Goal: Task Accomplishment & Management: Complete application form

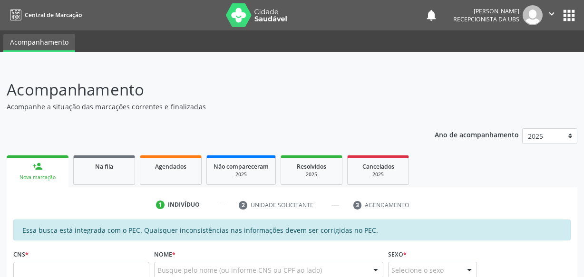
click at [171, 163] on span "Agendados" at bounding box center [170, 167] width 31 height 8
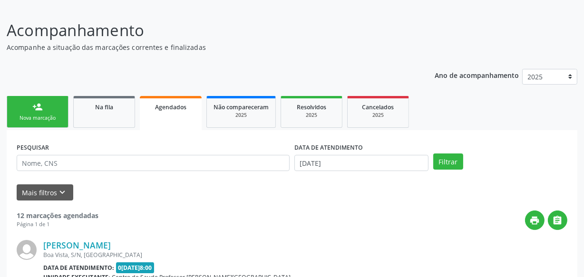
scroll to position [86, 0]
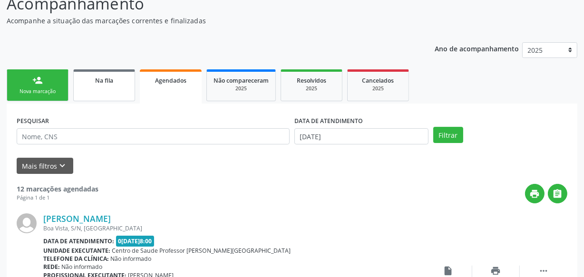
click at [66, 91] on link "person_add Nova marcação" at bounding box center [38, 85] width 62 height 32
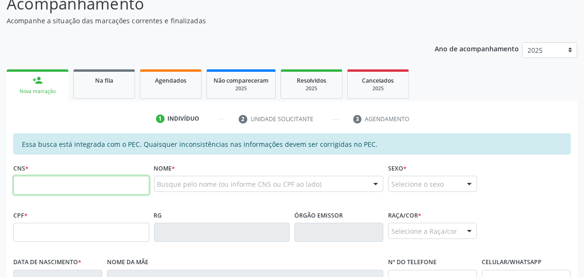
click at [78, 190] on input "text" at bounding box center [81, 185] width 136 height 19
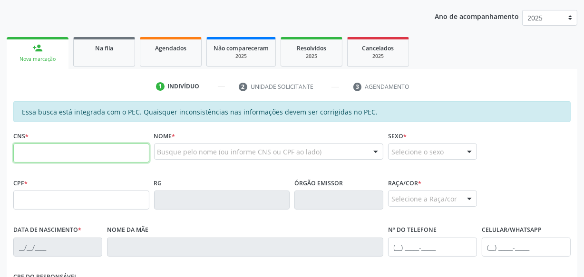
scroll to position [129, 0]
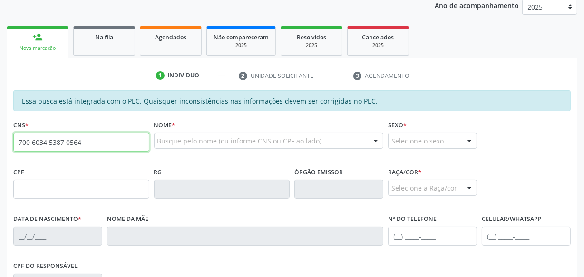
type input "700 6034 5387 0564"
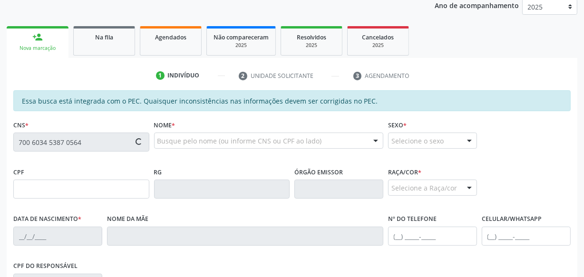
type input "068.098.694-41"
type input "[DATE]"
type input "[PERSON_NAME]"
type input "[PHONE_NUMBER]"
type input "S/N"
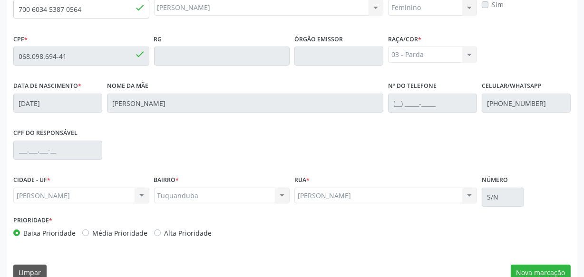
scroll to position [279, 0]
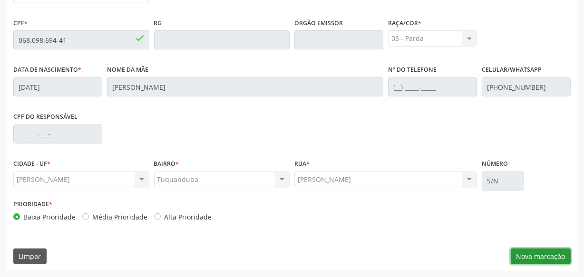
click at [546, 260] on button "Nova marcação" at bounding box center [541, 257] width 60 height 16
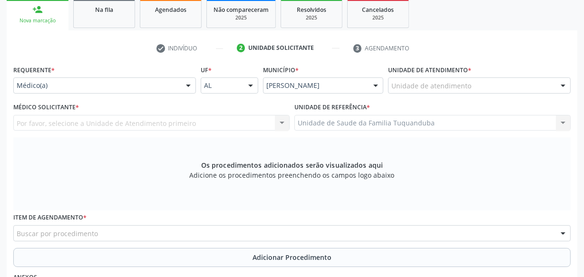
scroll to position [149, 0]
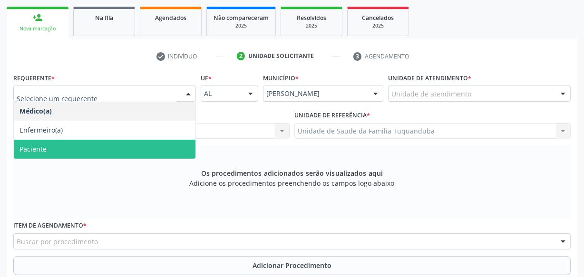
click at [110, 148] on span "Paciente" at bounding box center [105, 149] width 182 height 19
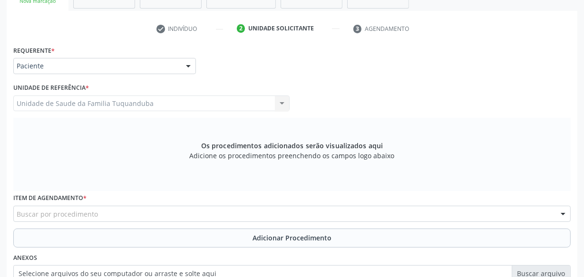
scroll to position [192, 0]
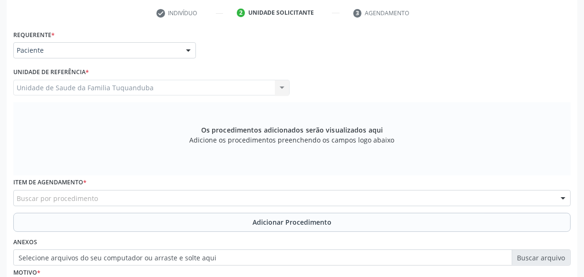
click at [126, 199] on div "Buscar por procedimento" at bounding box center [291, 198] width 557 height 16
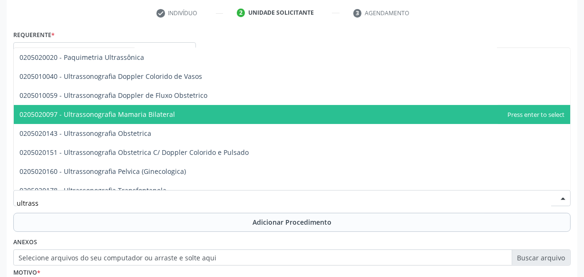
scroll to position [129, 0]
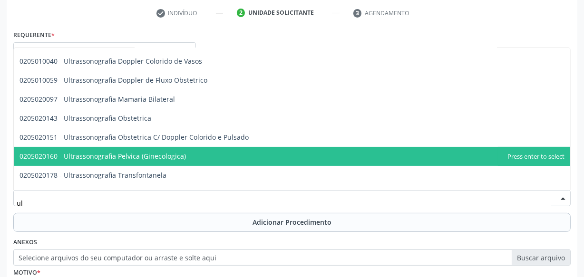
type input "u"
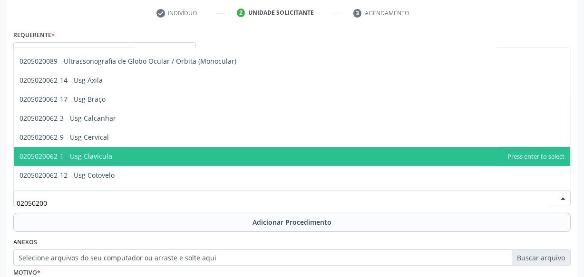
type input "020502006"
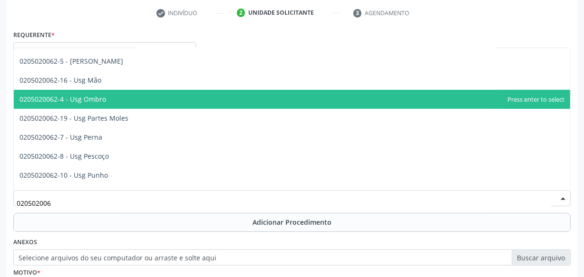
click at [176, 100] on span "0205020062-4 - Usg Ombro" at bounding box center [292, 99] width 556 height 19
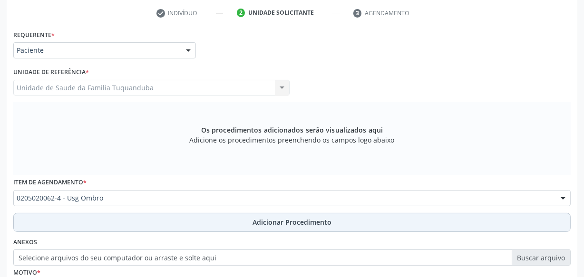
click at [285, 220] on span "Adicionar Procedimento" at bounding box center [292, 222] width 79 height 10
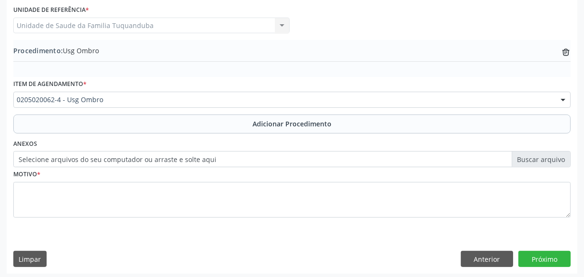
scroll to position [257, 0]
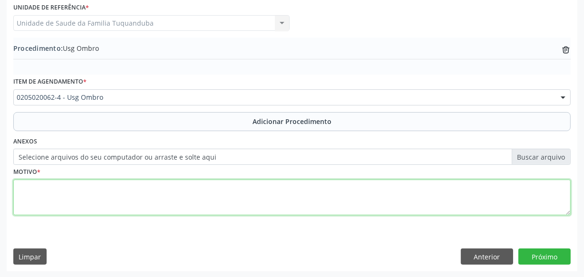
click at [228, 190] on textarea at bounding box center [291, 198] width 557 height 36
type textarea "Ombro direito e ombro es"
click at [230, 197] on textarea "Ombro direito e ombro es" at bounding box center [291, 198] width 557 height 36
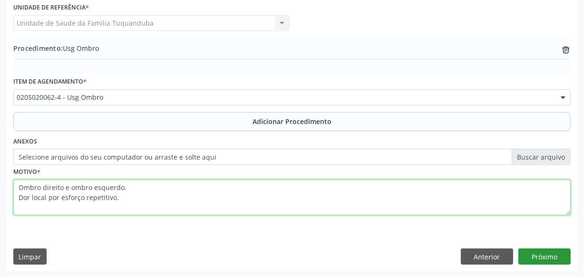
type textarea "Ombro direito e ombro esquerdo. Dor local por esforço repetitivo."
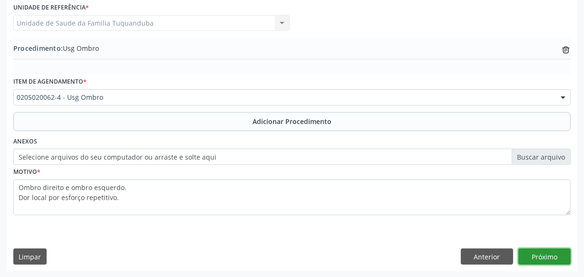
click at [551, 254] on button "Próximo" at bounding box center [544, 257] width 52 height 16
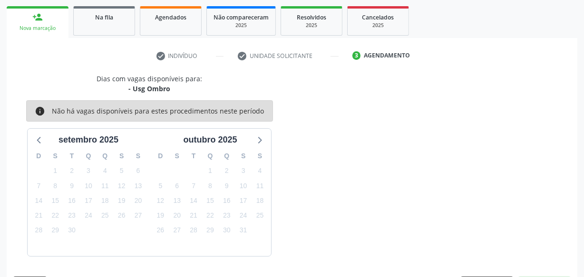
scroll to position [177, 0]
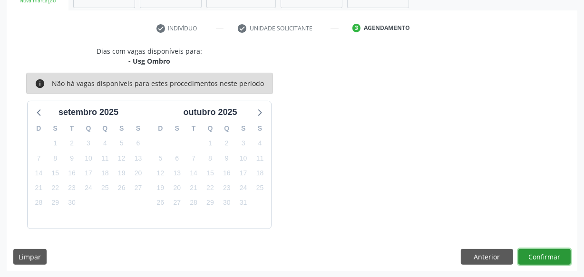
click at [547, 255] on button "Confirmar" at bounding box center [544, 257] width 52 height 16
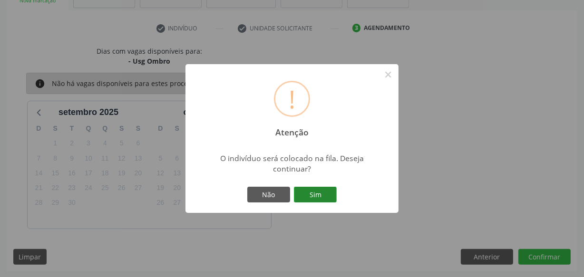
click at [306, 193] on button "Sim" at bounding box center [315, 195] width 43 height 16
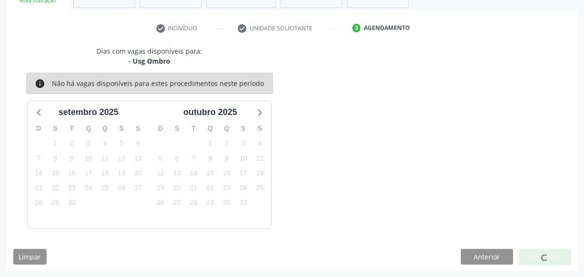
scroll to position [49, 0]
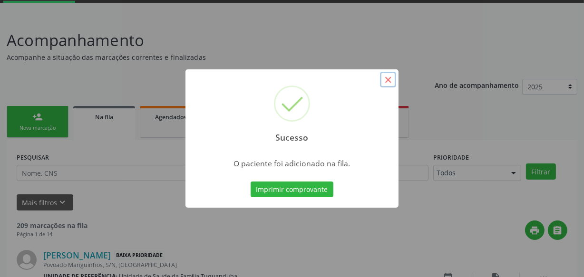
click at [390, 78] on button "×" at bounding box center [388, 80] width 16 height 16
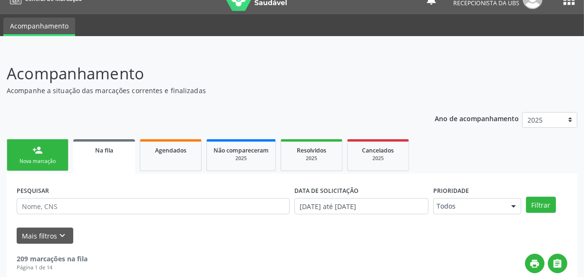
scroll to position [0, 0]
